Goal: Find specific page/section: Find specific page/section

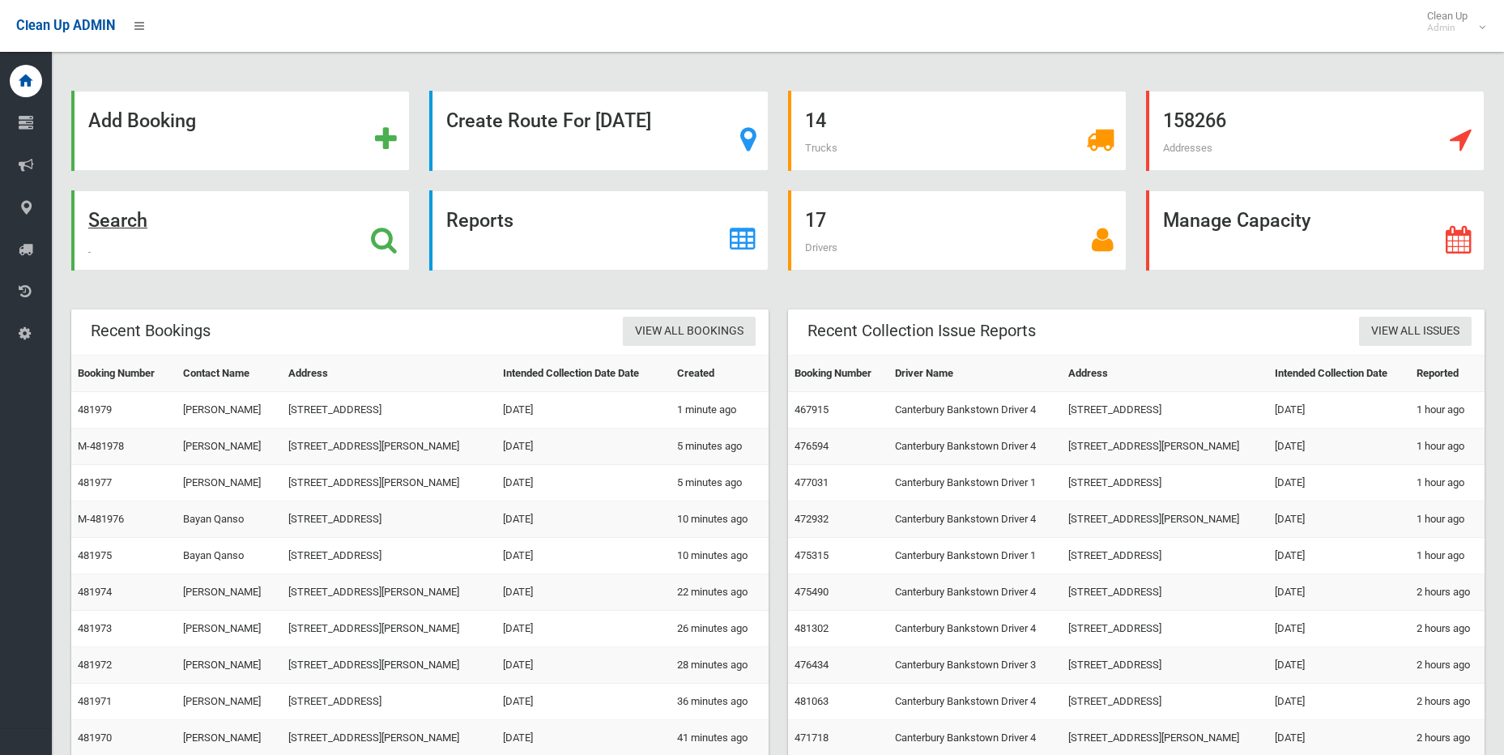
click at [147, 228] on strong "Search" at bounding box center [117, 220] width 59 height 23
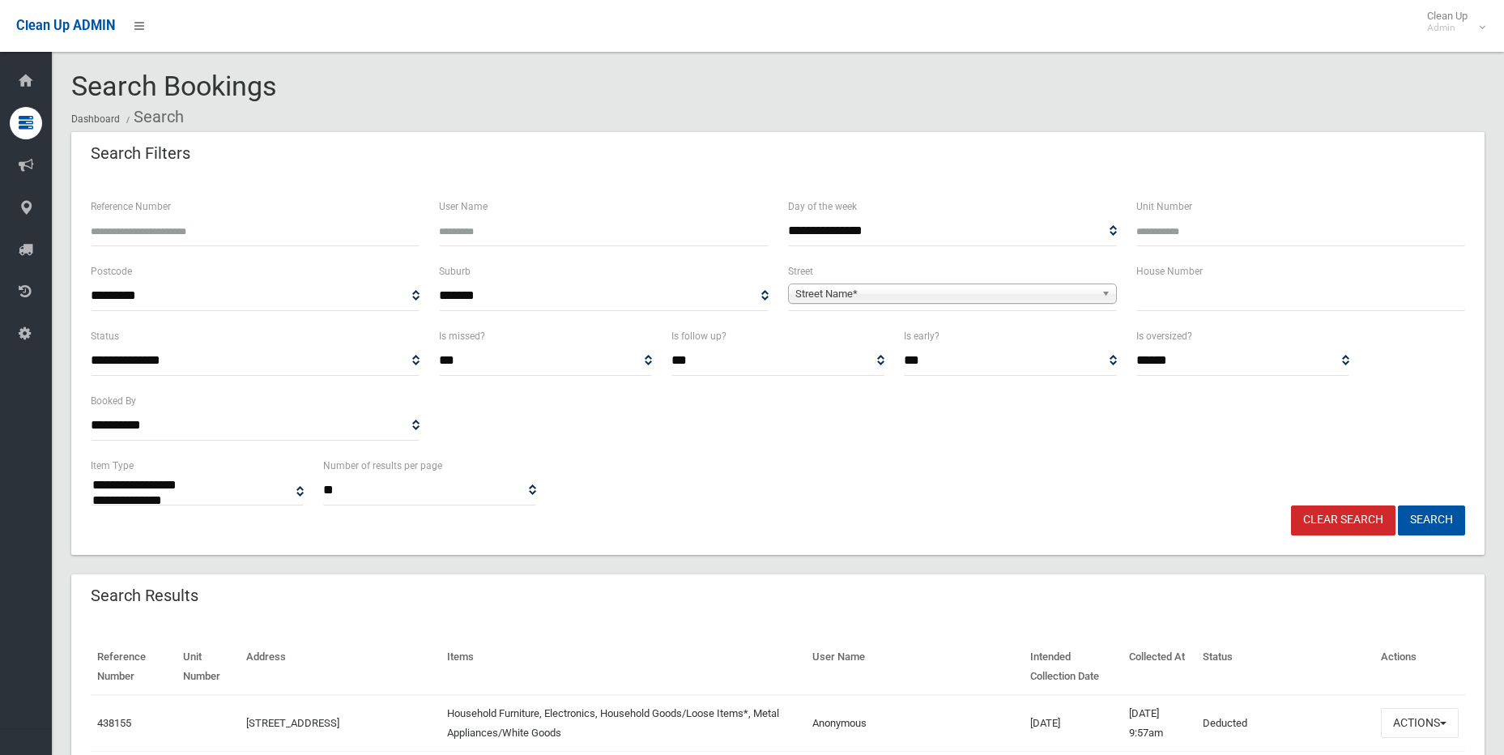
select select
drag, startPoint x: 0, startPoint y: 0, endPoint x: 1206, endPoint y: 293, distance: 1240.8
click at [1206, 292] on input "text" at bounding box center [1300, 296] width 329 height 30
type input "*"
click at [873, 301] on span "Street Name*" at bounding box center [945, 293] width 300 height 19
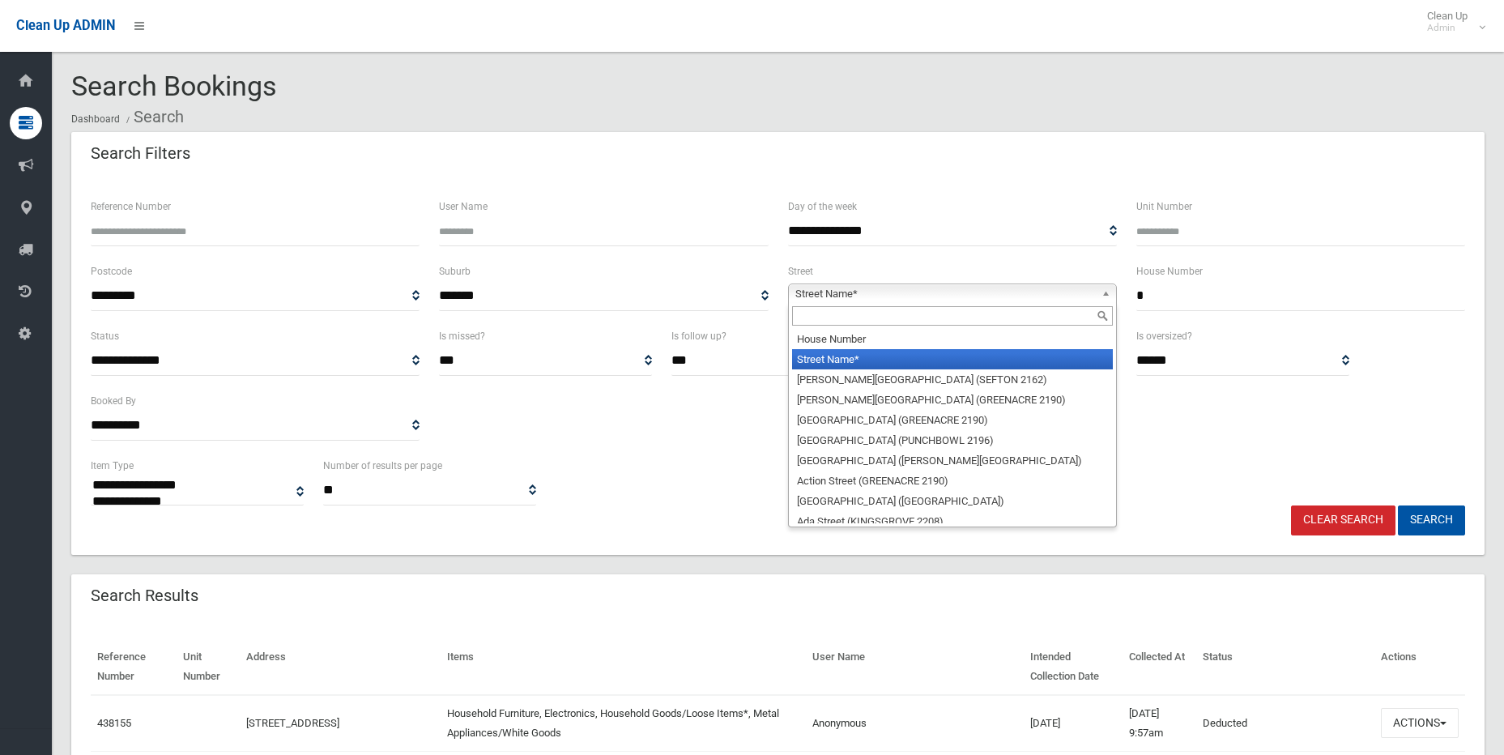
click at [881, 310] on input "text" at bounding box center [952, 315] width 321 height 19
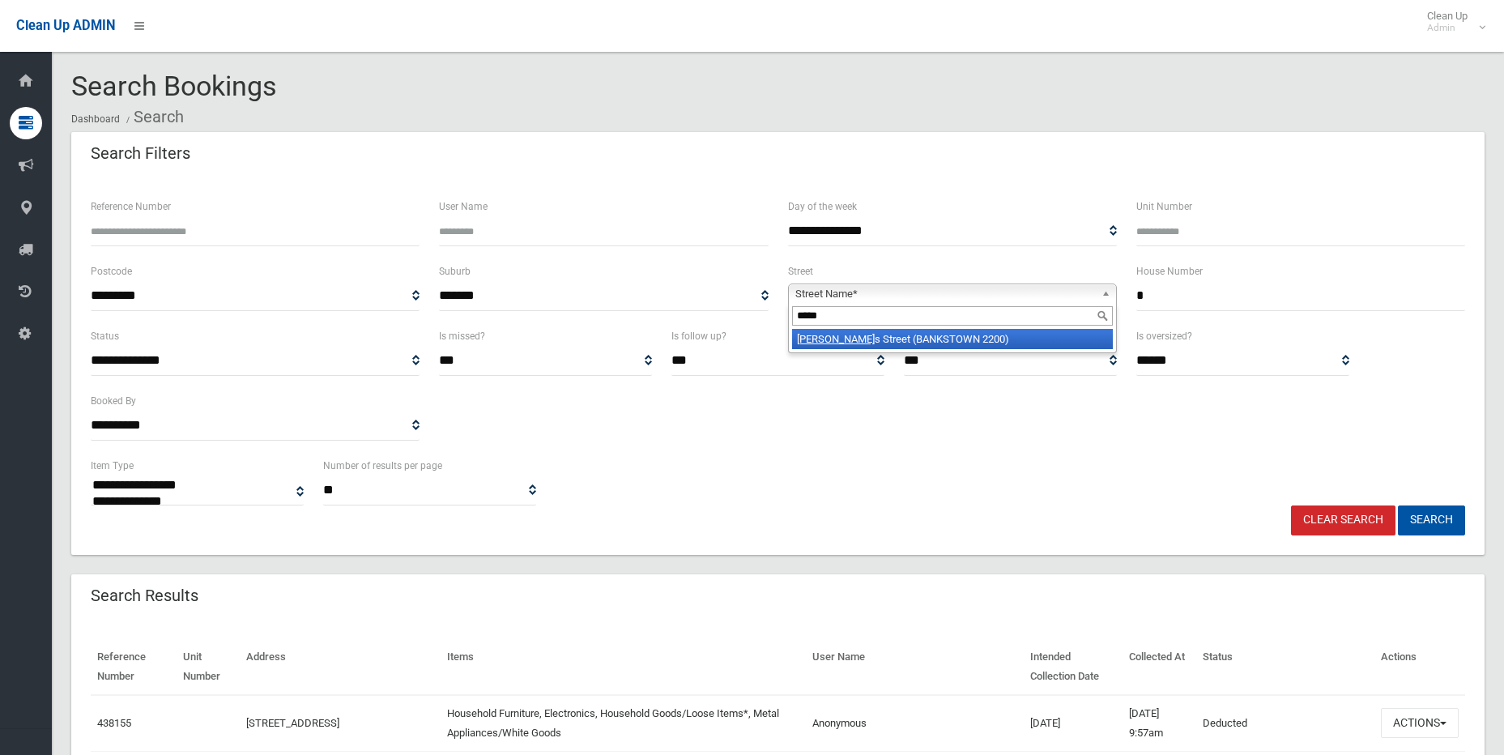
type input "*****"
click at [894, 341] on li "Jacob s Street (BANKSTOWN 2200)" at bounding box center [952, 339] width 321 height 20
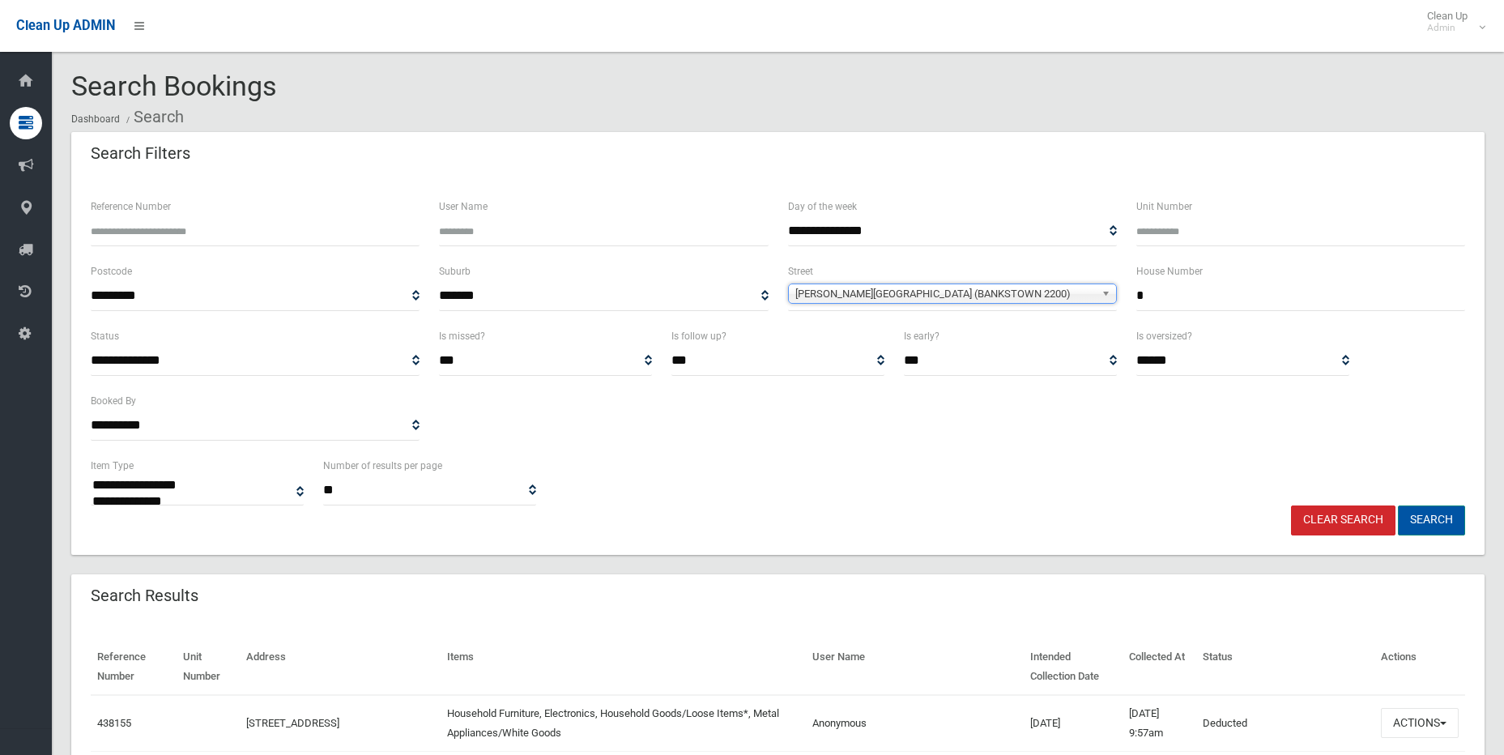
click at [1449, 525] on button "Search" at bounding box center [1431, 520] width 67 height 30
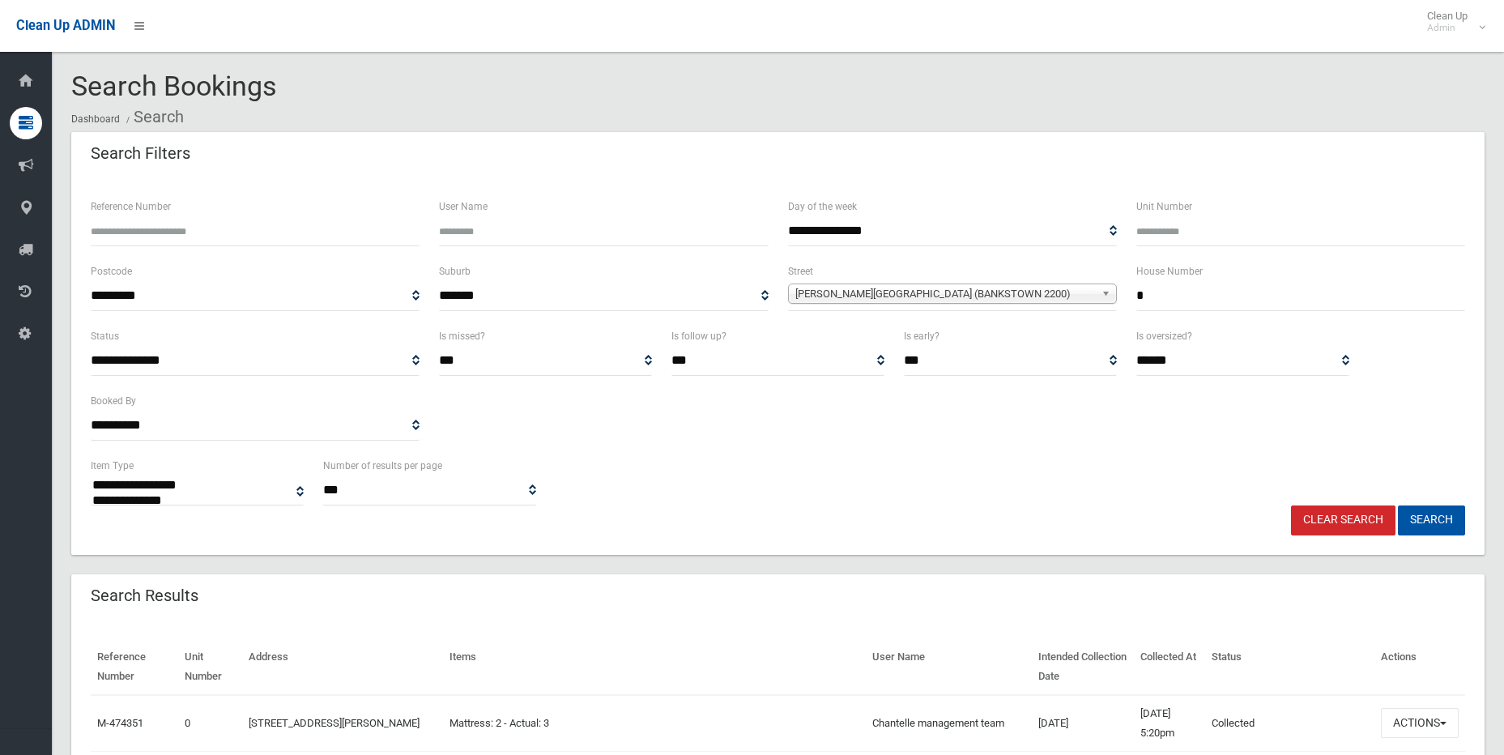
select select
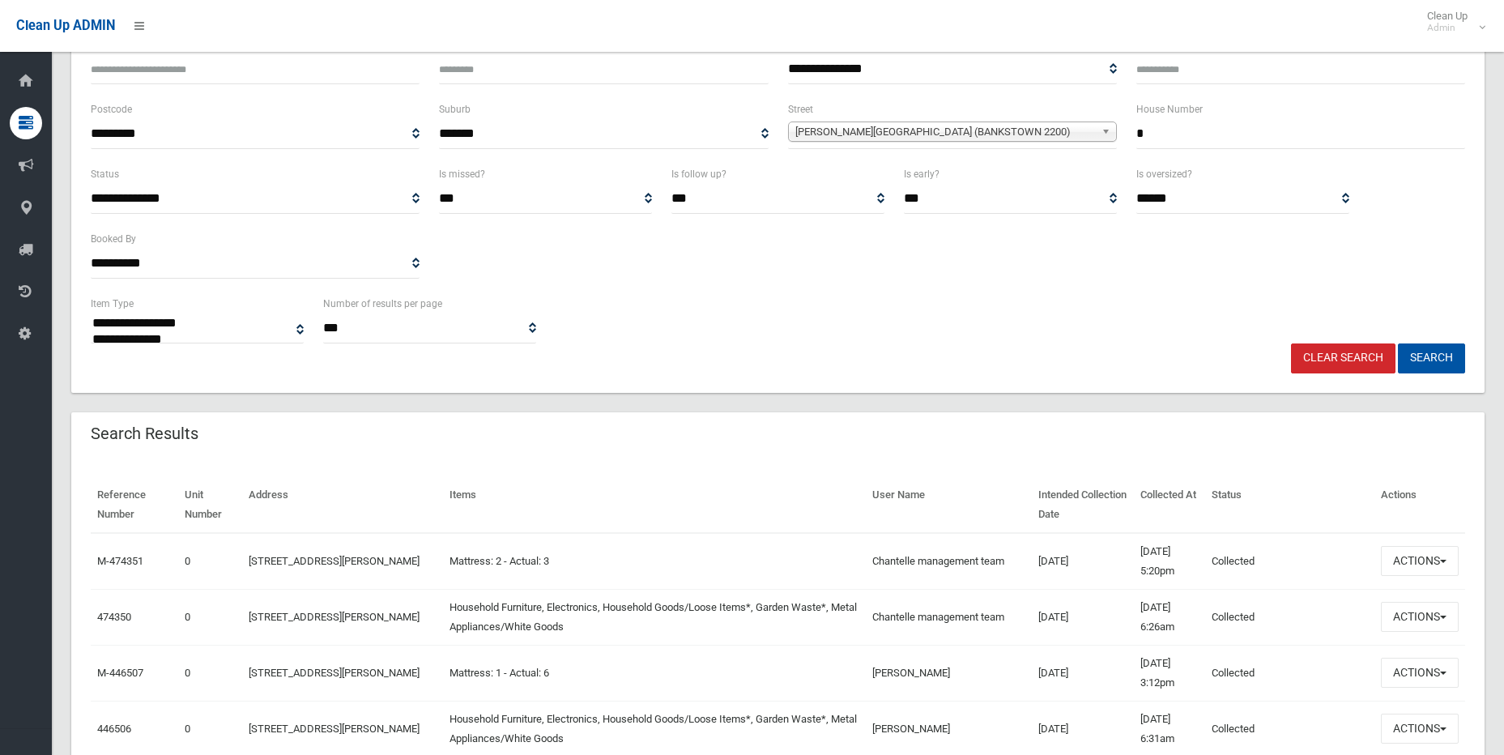
scroll to position [243, 0]
